Goal: Navigation & Orientation: Find specific page/section

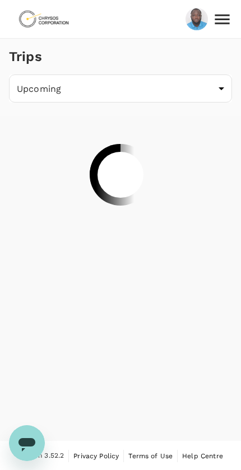
click at [226, 19] on icon at bounding box center [222, 19] width 15 height 10
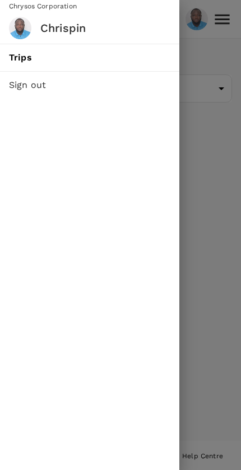
click at [217, 173] on div at bounding box center [120, 235] width 241 height 470
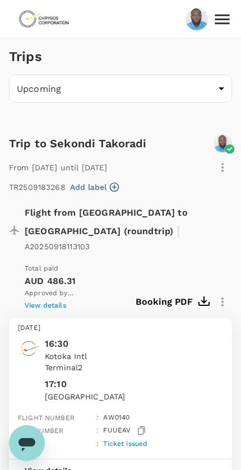
click at [221, 16] on icon at bounding box center [222, 20] width 20 height 20
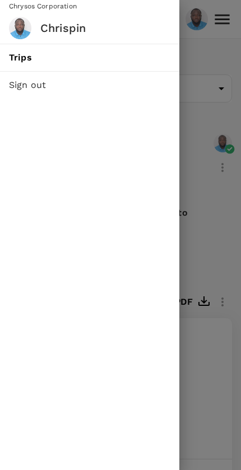
click at [23, 28] on img at bounding box center [20, 28] width 22 height 22
click at [64, 29] on h6 "Chrispin" at bounding box center [105, 28] width 130 height 18
click at [209, 276] on div at bounding box center [120, 235] width 241 height 470
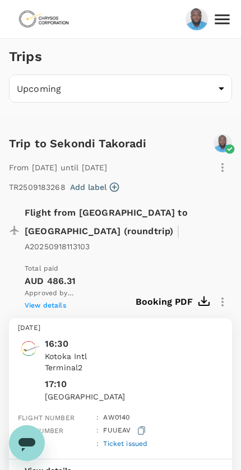
click at [191, 20] on img at bounding box center [197, 19] width 22 height 25
click at [196, 20] on img at bounding box center [197, 19] width 22 height 25
click at [220, 22] on icon at bounding box center [222, 20] width 20 height 20
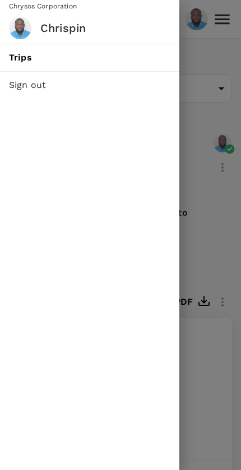
click at [58, 28] on h6 "Chrispin" at bounding box center [105, 28] width 130 height 18
click at [18, 26] on img at bounding box center [20, 28] width 22 height 22
click at [10, 27] on img at bounding box center [20, 28] width 22 height 22
click at [17, 60] on span "Trips" at bounding box center [89, 57] width 161 height 13
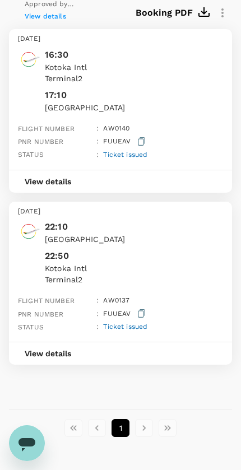
scroll to position [289, 0]
click at [24, 448] on icon "Open messaging window" at bounding box center [27, 443] width 20 height 20
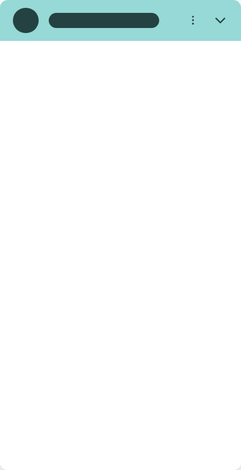
scroll to position [0, 0]
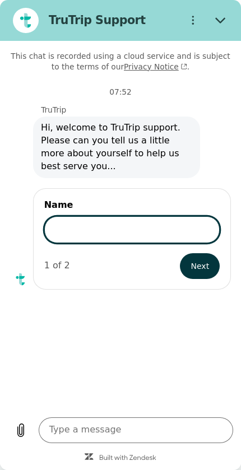
click at [190, 24] on icon "Options menu" at bounding box center [193, 20] width 10 height 10
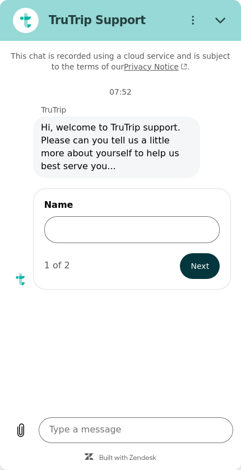
click at [14, 87] on div "07:52" at bounding box center [120, 92] width 241 height 10
click at [215, 15] on button "Close" at bounding box center [221, 21] width 26 height 26
type textarea "x"
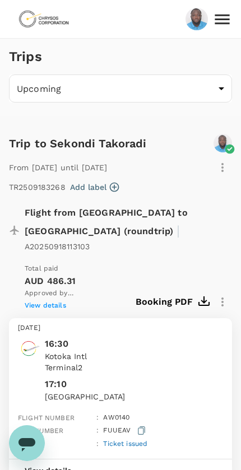
click at [193, 18] on img at bounding box center [197, 19] width 22 height 25
click at [217, 21] on icon at bounding box center [222, 20] width 20 height 20
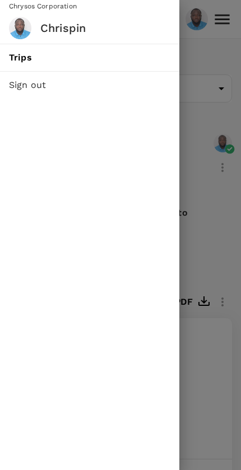
click at [62, 28] on h6 "Chrispin" at bounding box center [105, 28] width 130 height 18
click at [15, 27] on img at bounding box center [20, 28] width 22 height 22
click at [213, 324] on div at bounding box center [120, 235] width 241 height 470
